Goal: Transaction & Acquisition: Purchase product/service

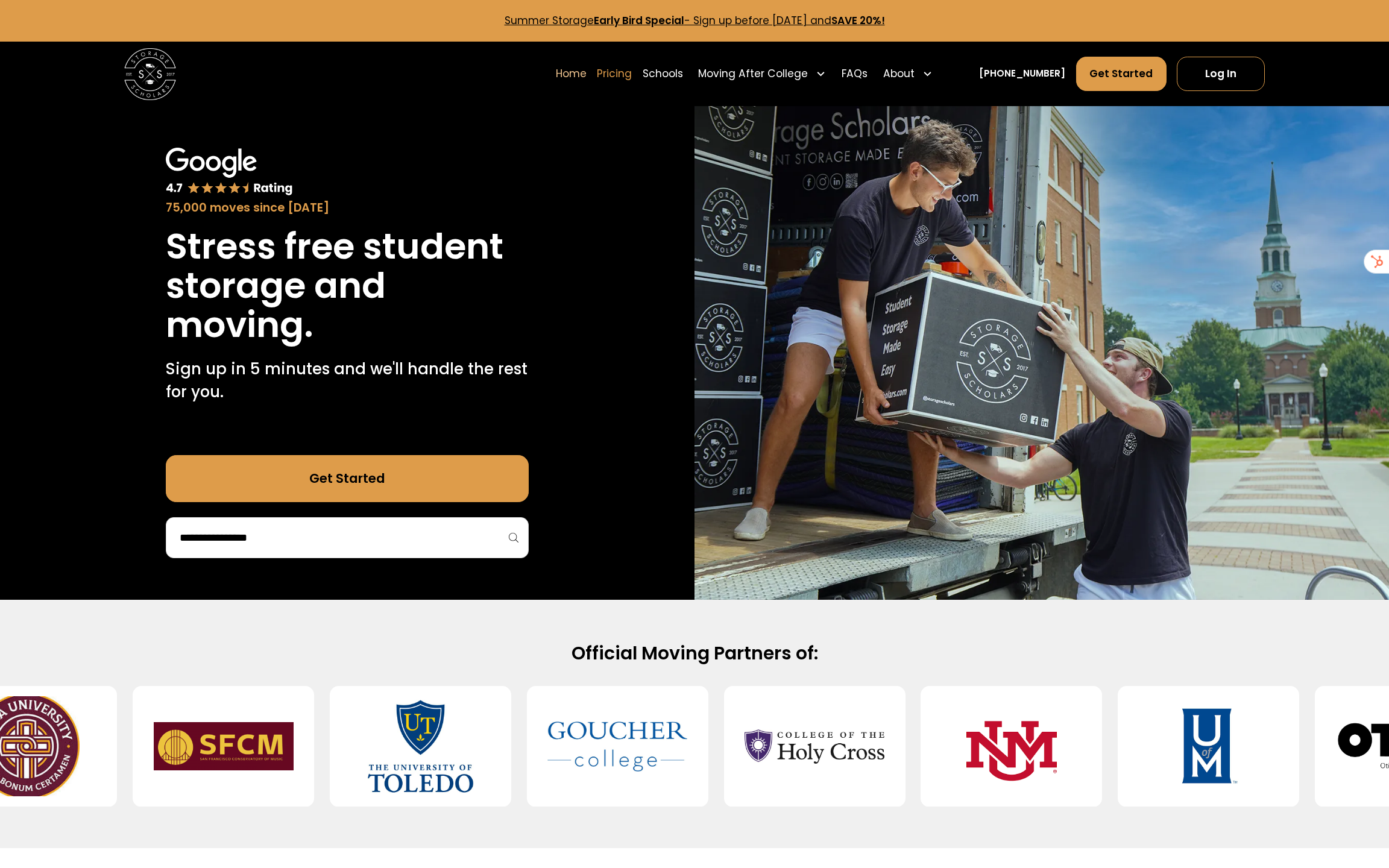
click at [632, 71] on link "Pricing" at bounding box center [614, 73] width 35 height 36
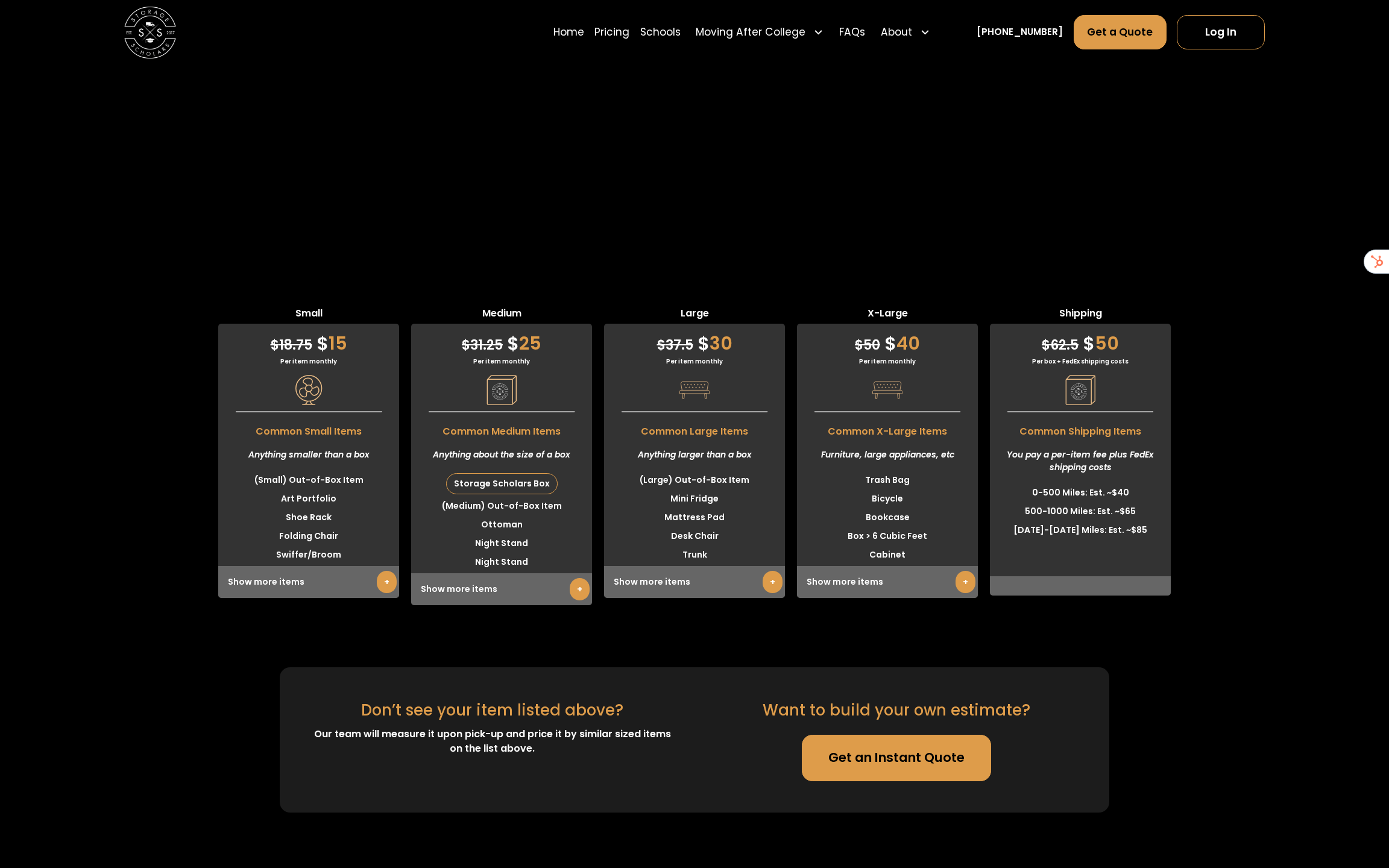
click at [877, 735] on link "Get an Instant Quote" at bounding box center [897, 758] width 189 height 46
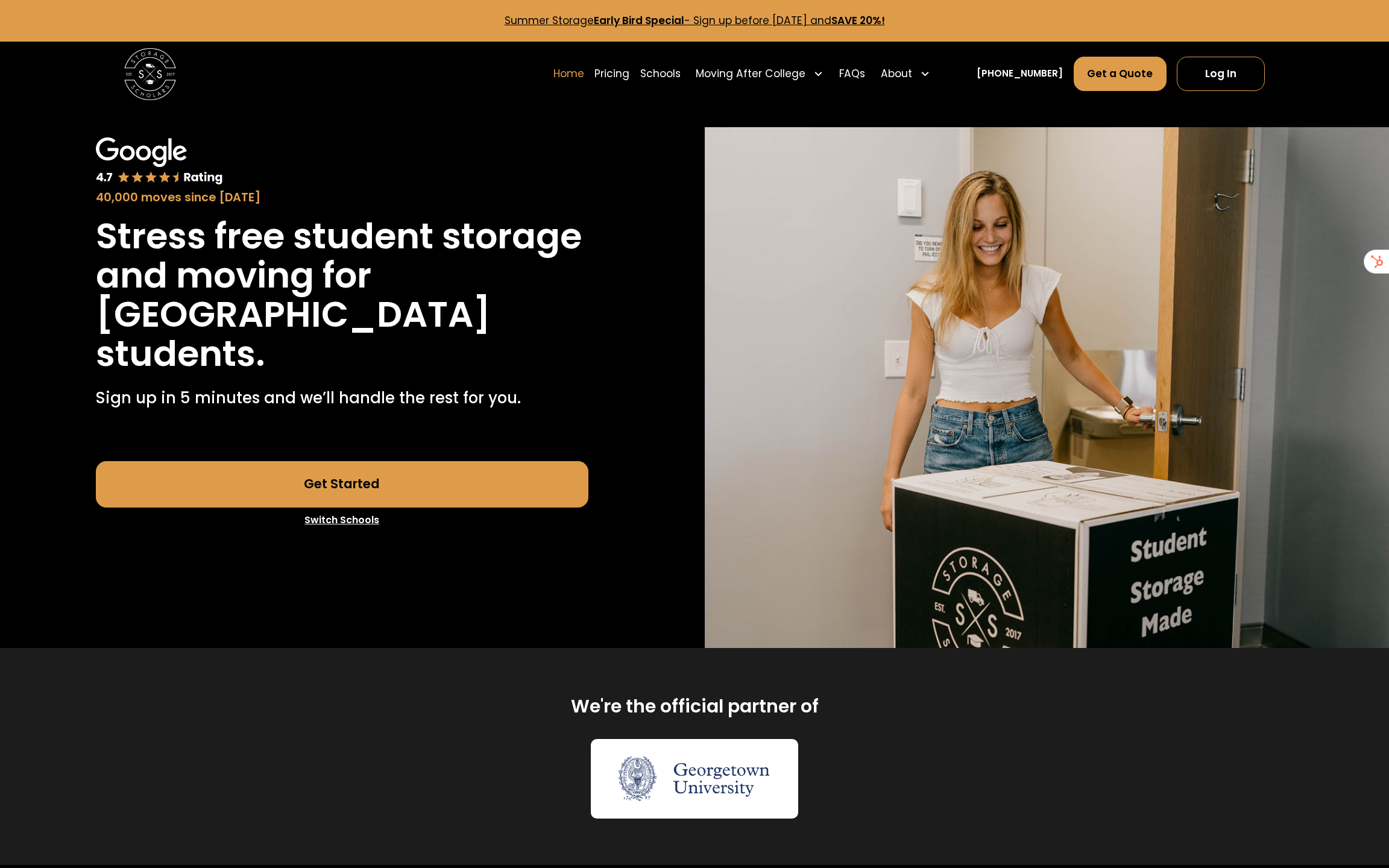
click at [584, 81] on link "Home" at bounding box center [568, 73] width 30 height 36
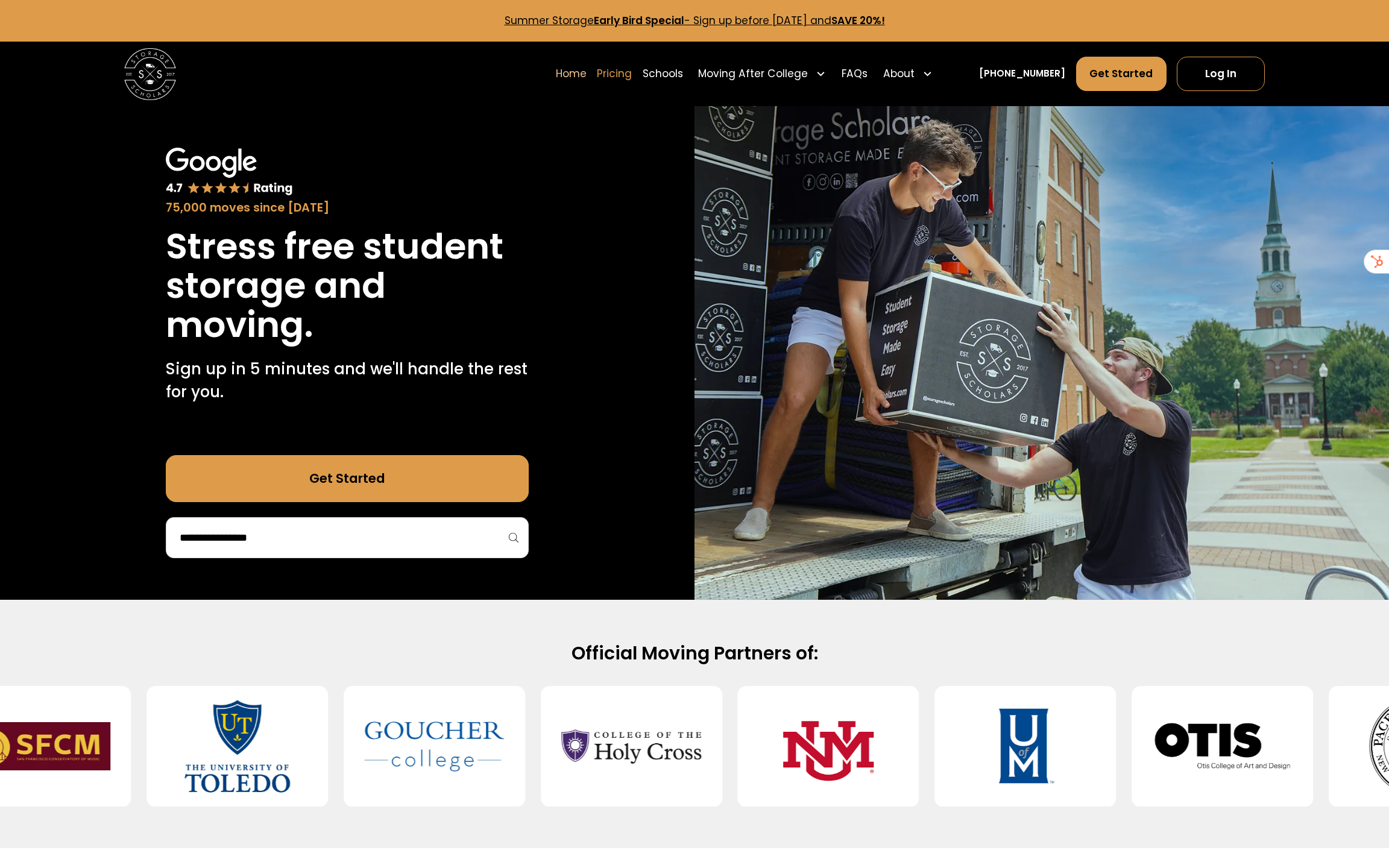
click at [632, 78] on link "Pricing" at bounding box center [614, 73] width 35 height 36
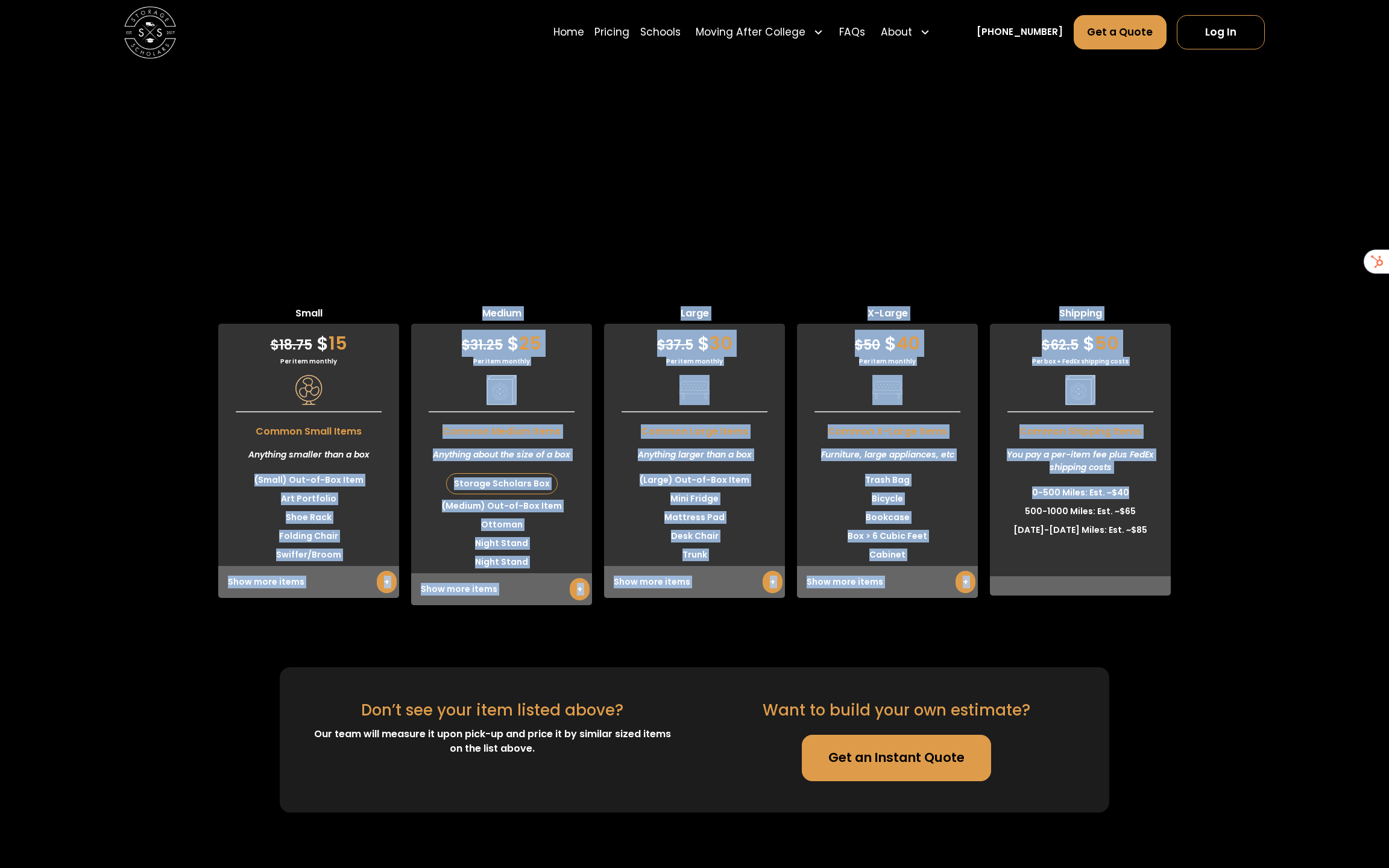
drag, startPoint x: 247, startPoint y: 220, endPoint x: 1282, endPoint y: 254, distance: 1035.6
click at [1284, 306] on div "Small $ 18.75 $ 15 Per item monthly Common Small Items Anything smaller than a …" at bounding box center [694, 456] width 1389 height 299
click at [1282, 306] on div "Small $ 18.75 $ 15 Per item monthly Common Small Items Anything smaller than a …" at bounding box center [694, 456] width 1389 height 299
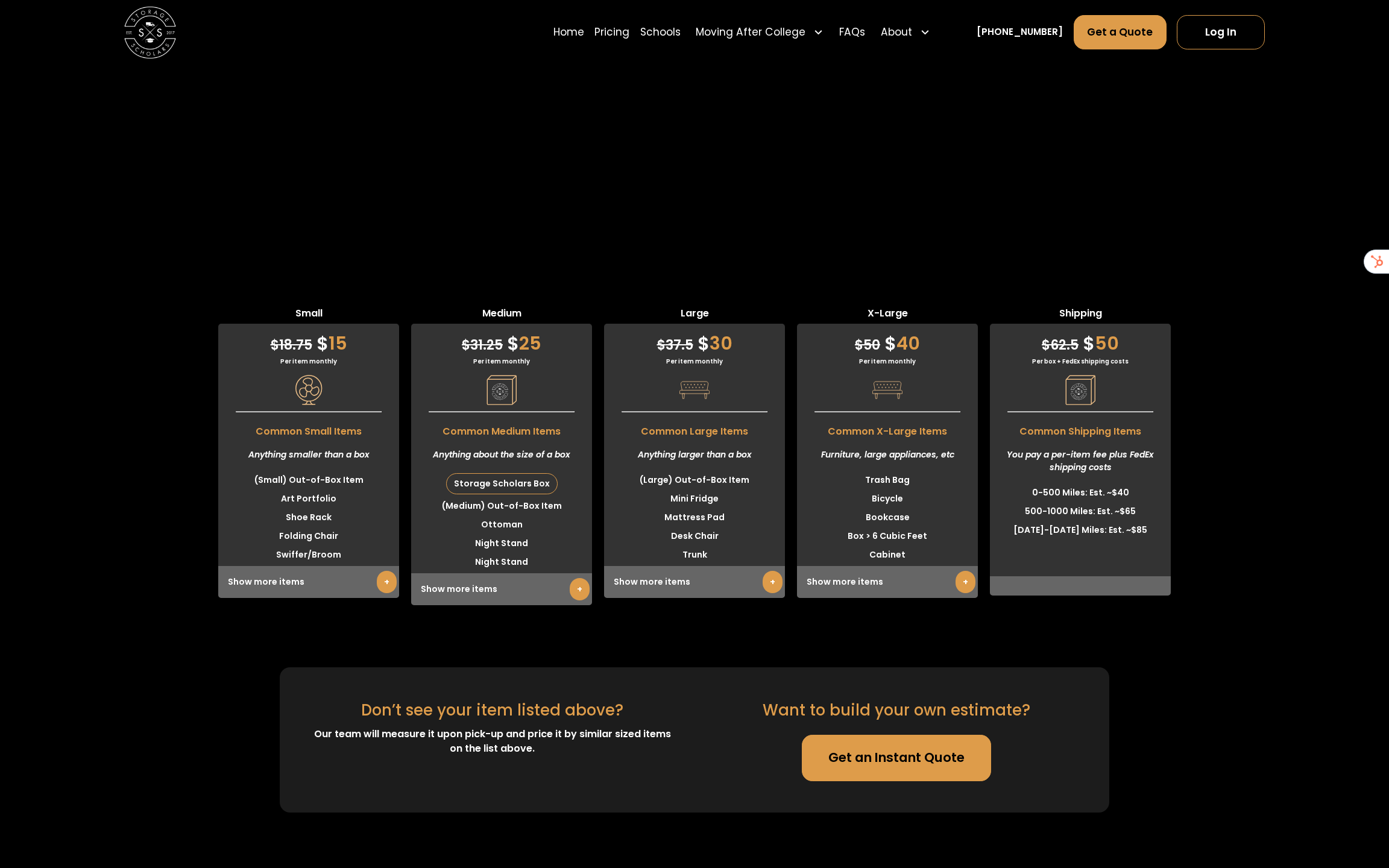
click at [884, 735] on link "Get an Instant Quote" at bounding box center [897, 758] width 189 height 46
